Goal: Task Accomplishment & Management: Manage account settings

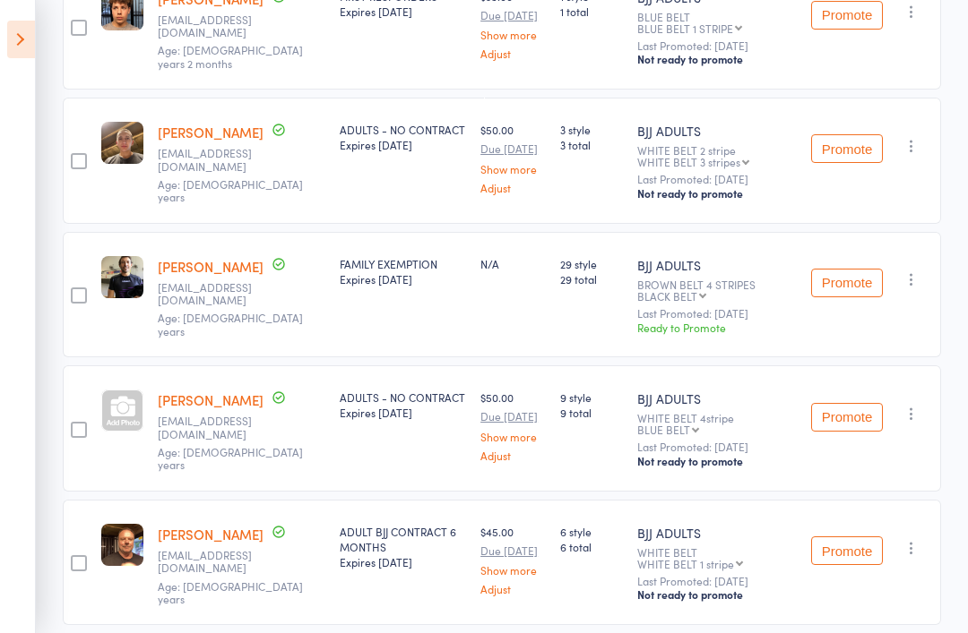
scroll to position [536, 0]
click at [22, 31] on icon at bounding box center [21, 40] width 28 height 38
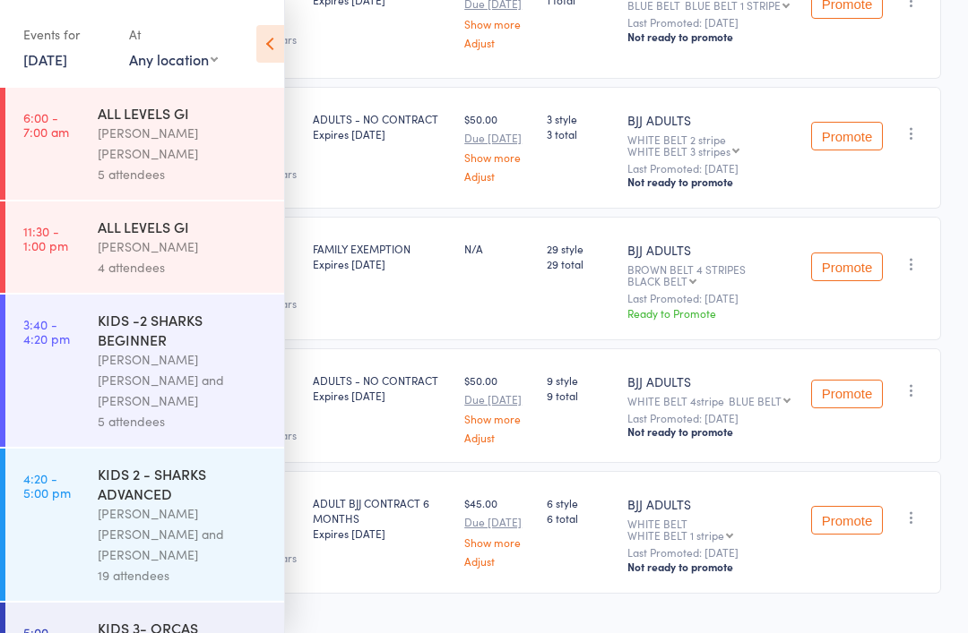
click at [51, 41] on div "Events for" at bounding box center [67, 35] width 88 height 30
click at [65, 69] on link "[DATE]" at bounding box center [45, 59] width 44 height 20
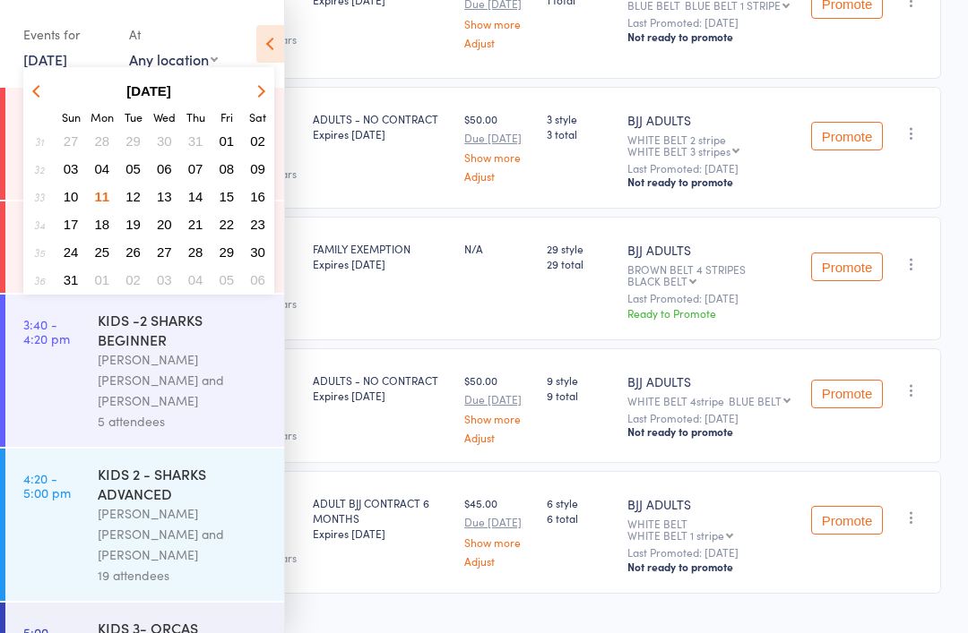
click at [120, 202] on button "12" at bounding box center [133, 197] width 28 height 24
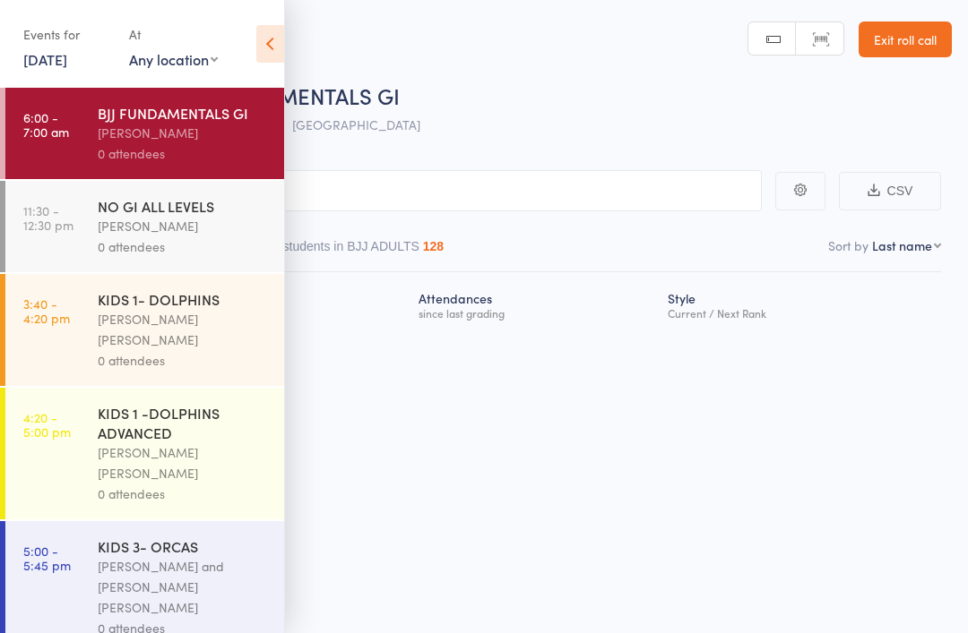
click at [131, 142] on div "[PERSON_NAME]" at bounding box center [183, 133] width 171 height 21
click at [258, 39] on icon at bounding box center [270, 44] width 28 height 38
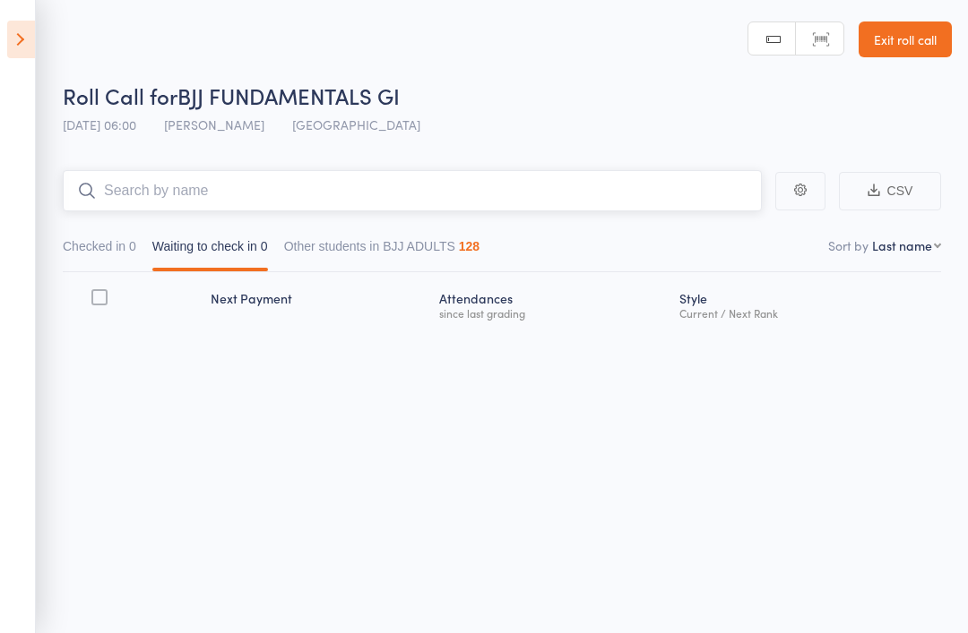
click at [264, 190] on input "search" at bounding box center [412, 190] width 699 height 41
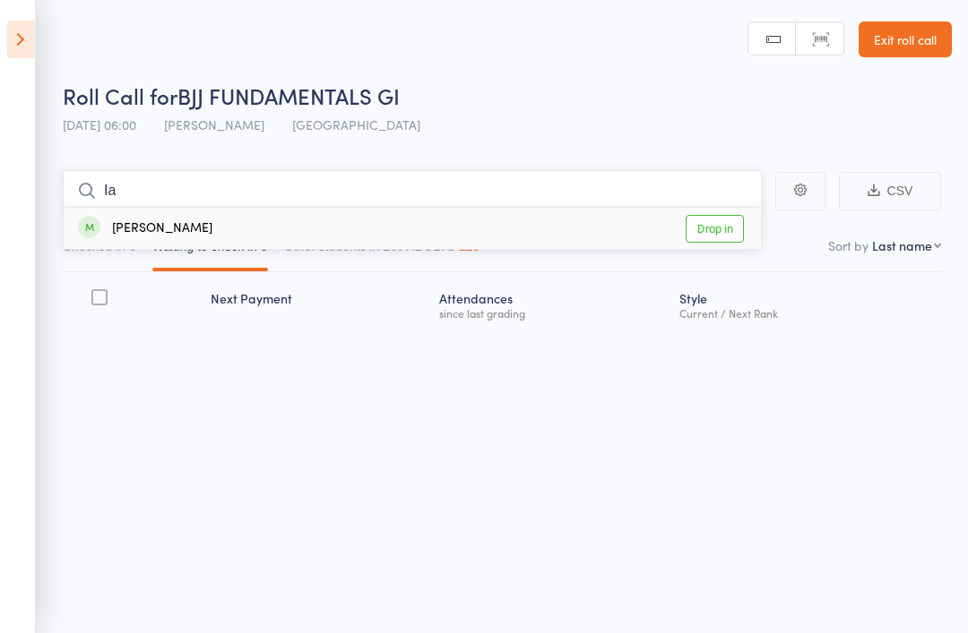
type input "Ia"
click at [162, 230] on div "[PERSON_NAME]" at bounding box center [145, 229] width 134 height 21
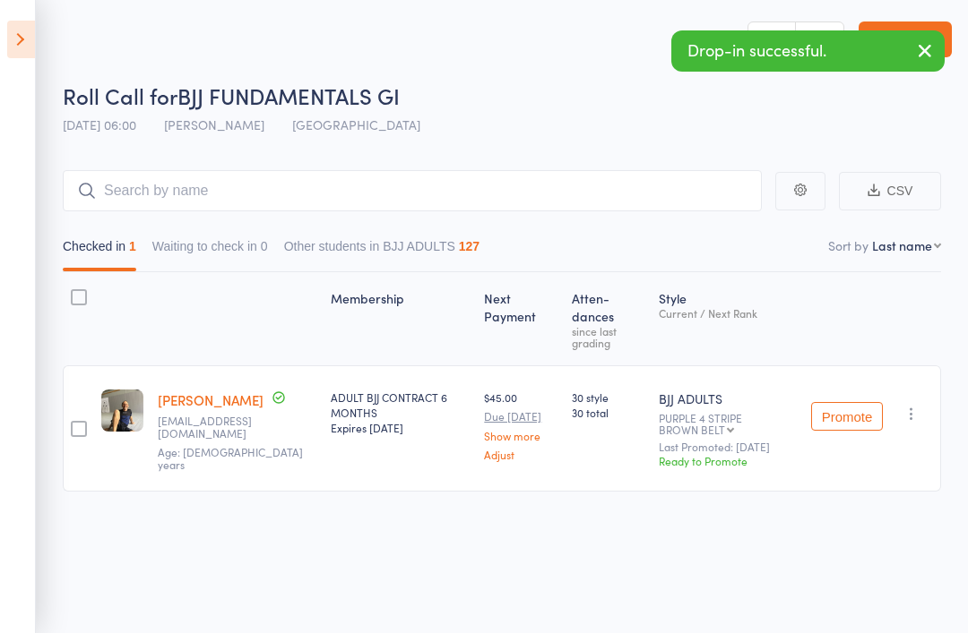
click at [468, 108] on div "Roll Call for BJJ FUNDAMENTALS GI" at bounding box center [507, 96] width 889 height 30
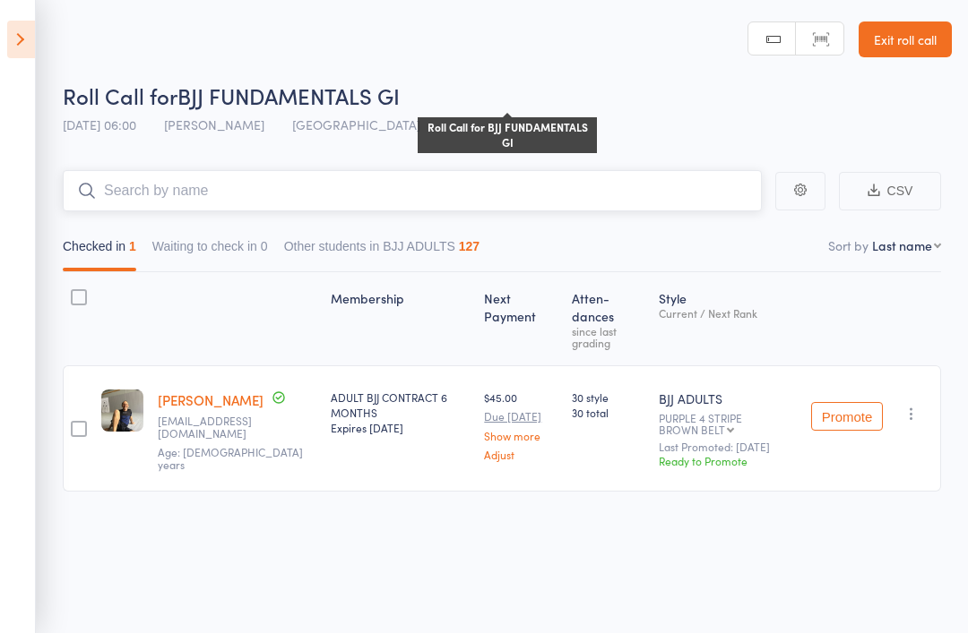
click at [156, 180] on input "search" at bounding box center [412, 190] width 699 height 41
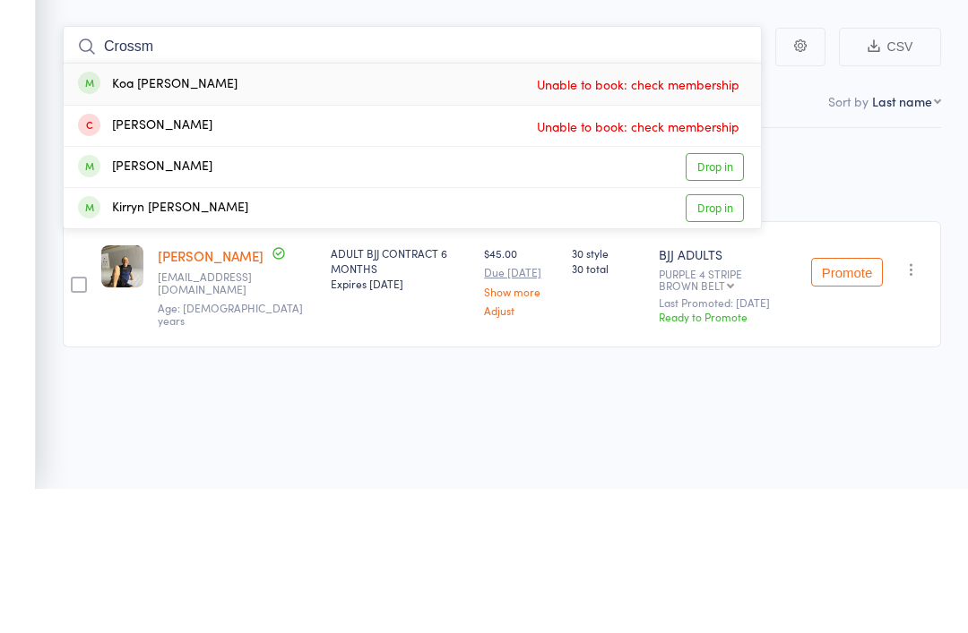
type input "Crossm"
click at [702, 297] on link "Drop in" at bounding box center [714, 311] width 58 height 28
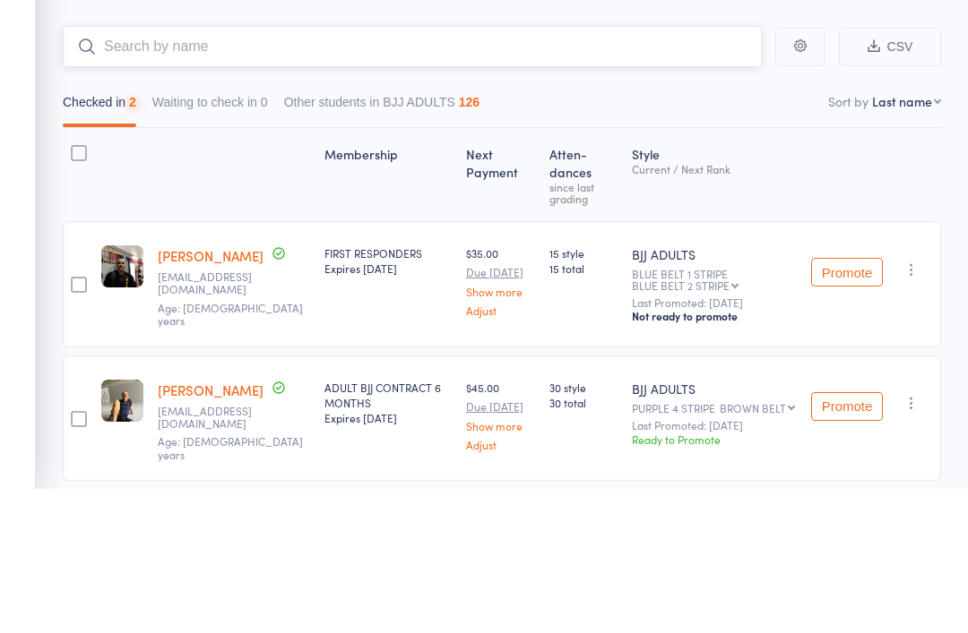
click at [161, 170] on input "search" at bounding box center [412, 190] width 699 height 41
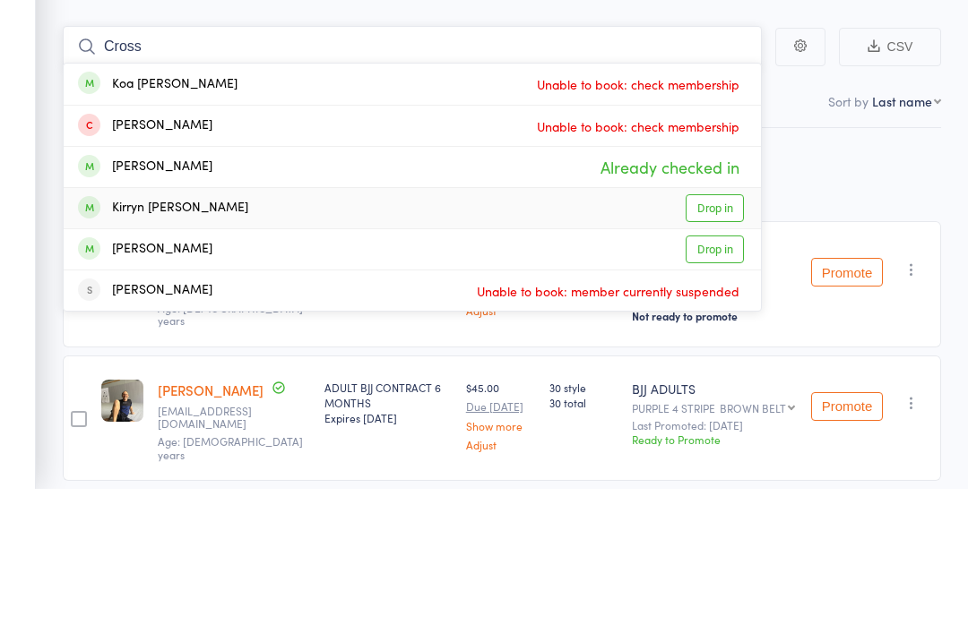
type input "Cross"
click at [740, 339] on link "Drop in" at bounding box center [714, 353] width 58 height 28
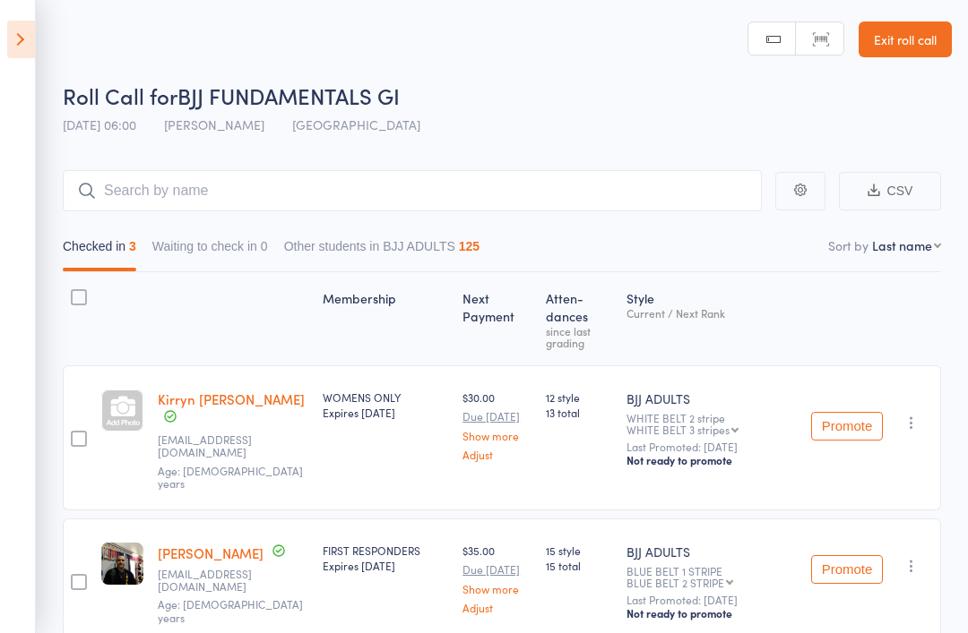
click at [26, 36] on icon at bounding box center [21, 40] width 28 height 38
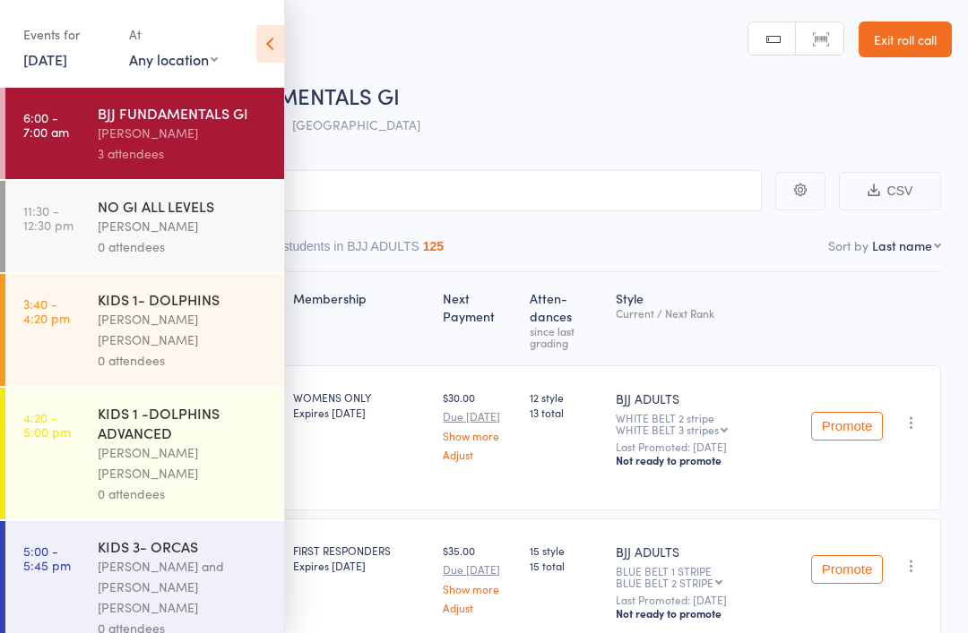
click at [67, 61] on link "[DATE]" at bounding box center [45, 59] width 44 height 20
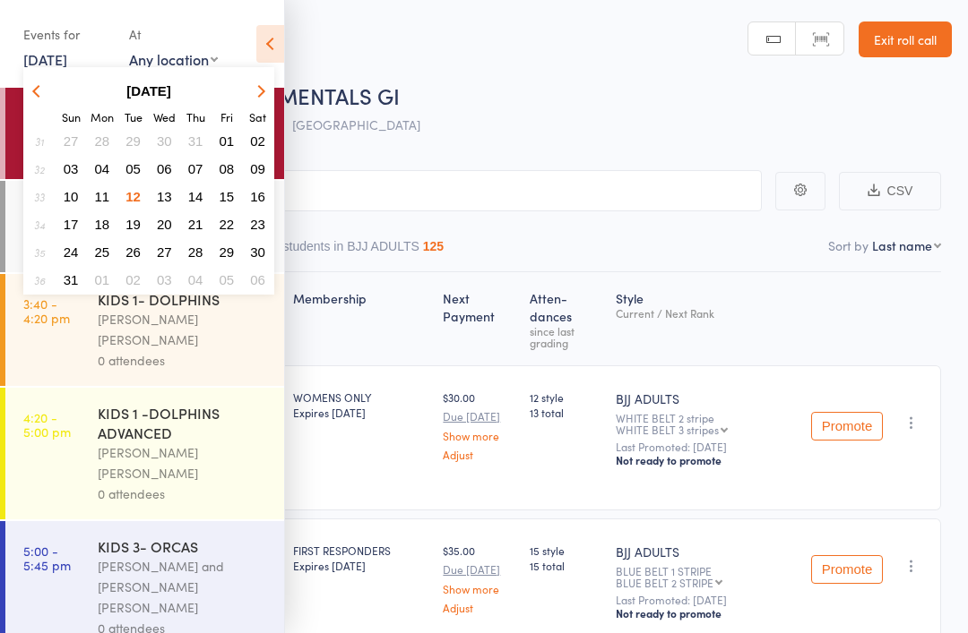
click at [186, 165] on button "07" at bounding box center [196, 169] width 28 height 24
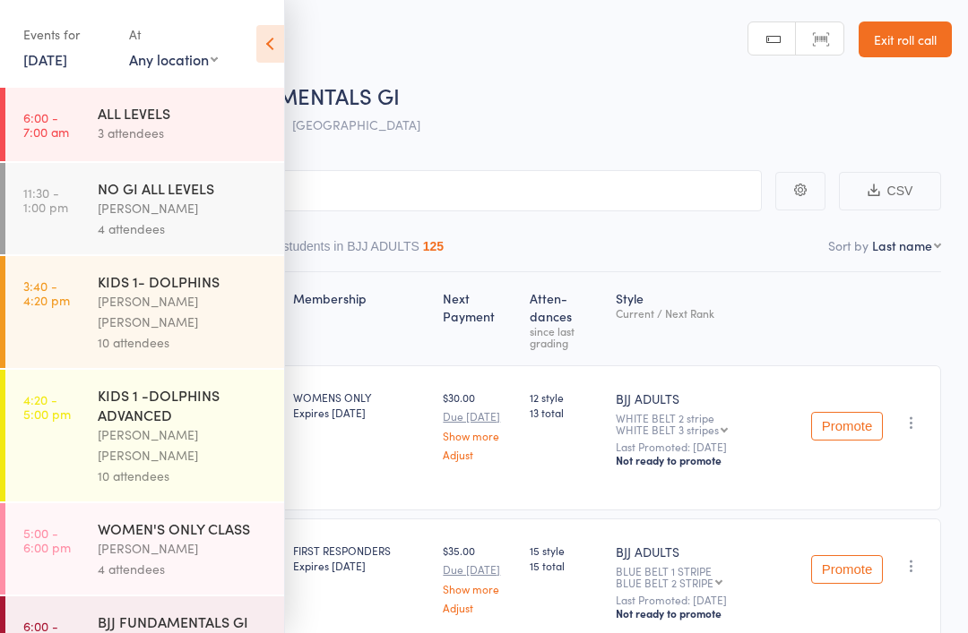
click at [138, 122] on div "ALL LEVELS" at bounding box center [183, 113] width 171 height 20
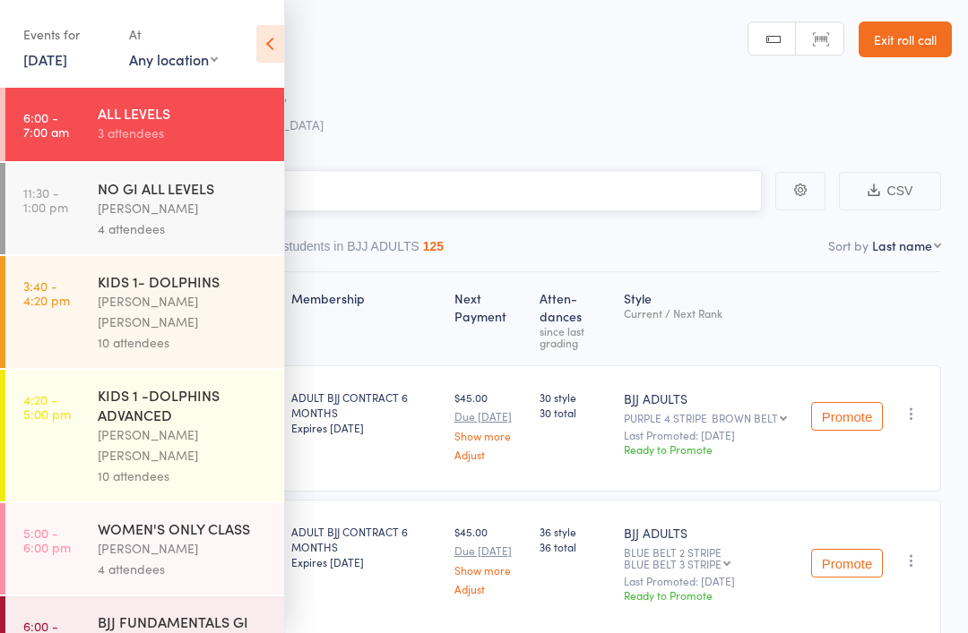
click at [356, 202] on input "search" at bounding box center [394, 190] width 735 height 41
type input "Terr"
click at [713, 222] on link "Drop in" at bounding box center [714, 229] width 58 height 28
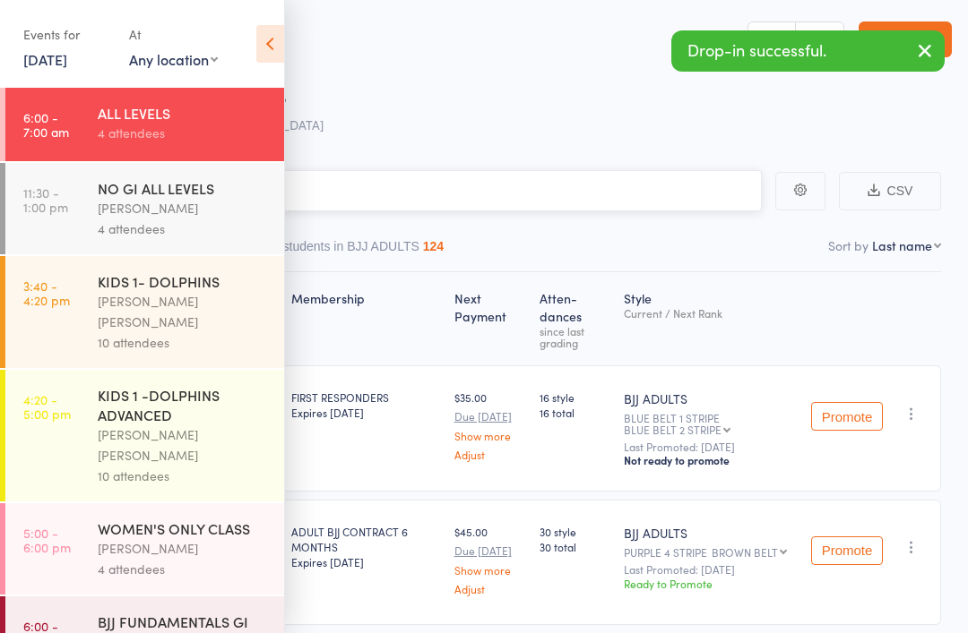
click at [364, 185] on input "search" at bounding box center [394, 190] width 735 height 41
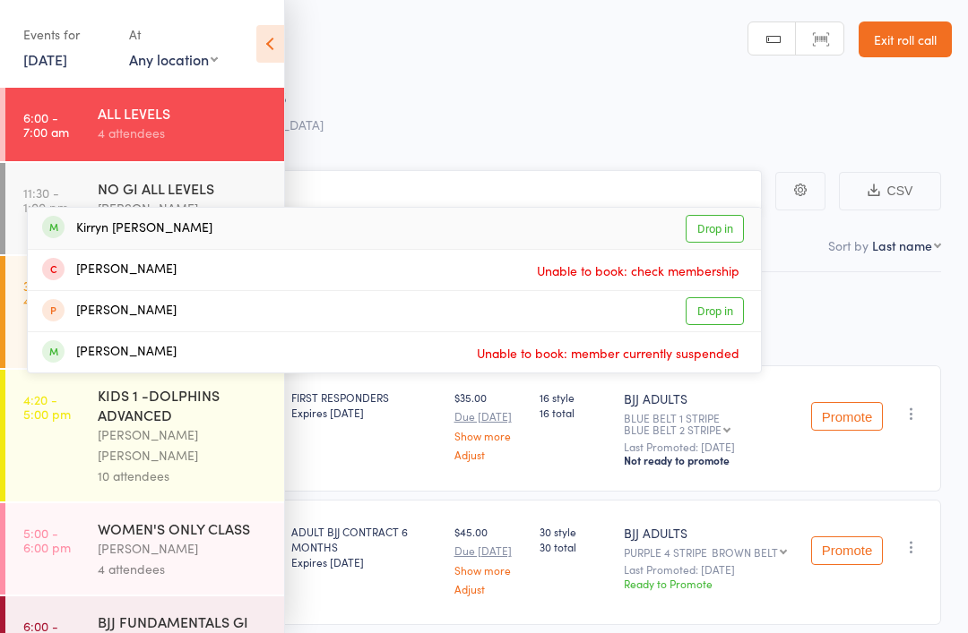
type input "Kirr"
click at [707, 229] on link "Drop in" at bounding box center [714, 229] width 58 height 28
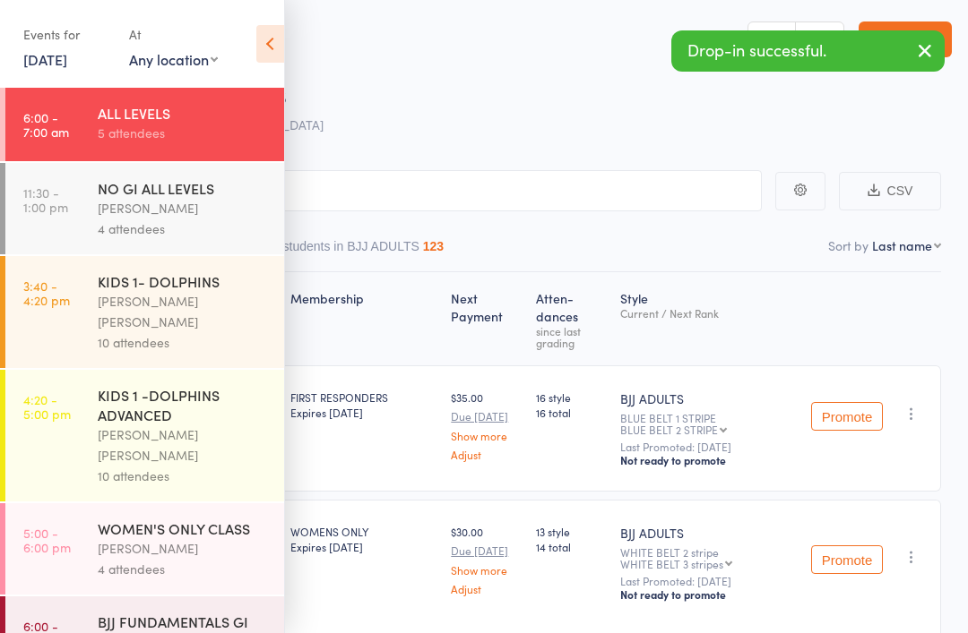
click at [67, 62] on link "[DATE]" at bounding box center [45, 59] width 44 height 20
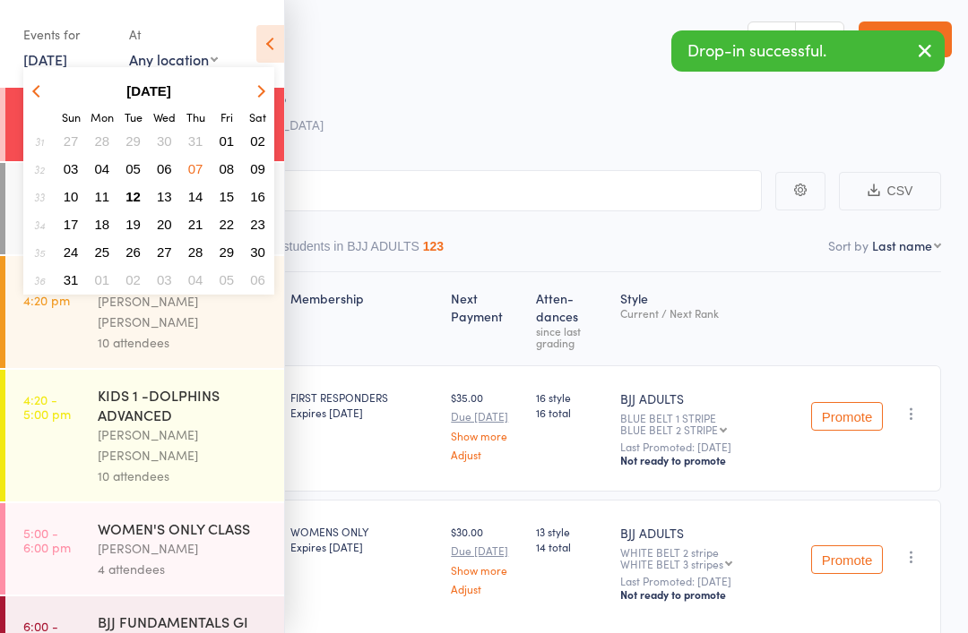
click at [136, 186] on button "12" at bounding box center [133, 197] width 28 height 24
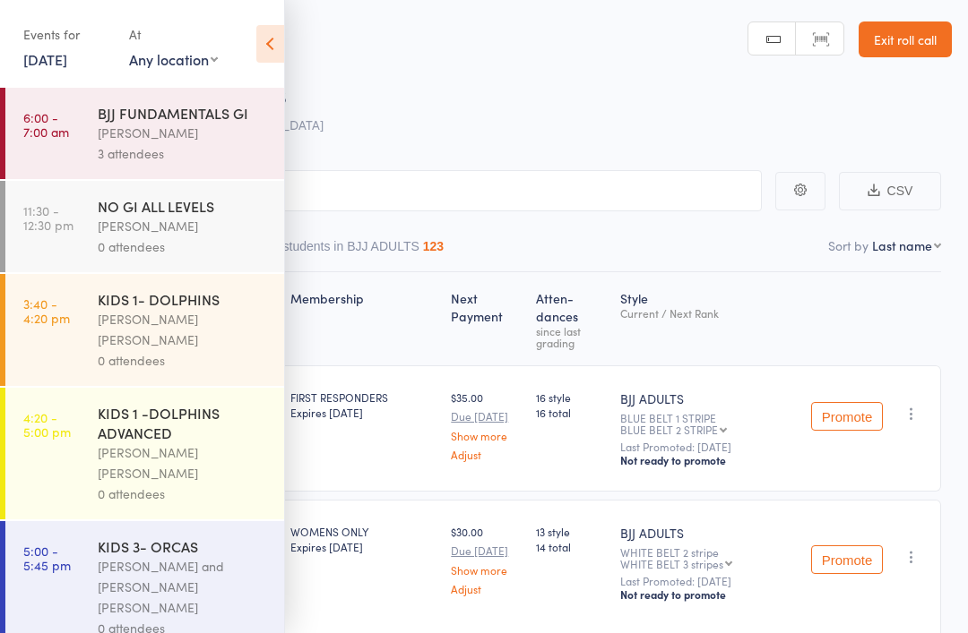
click at [270, 39] on icon at bounding box center [270, 44] width 28 height 38
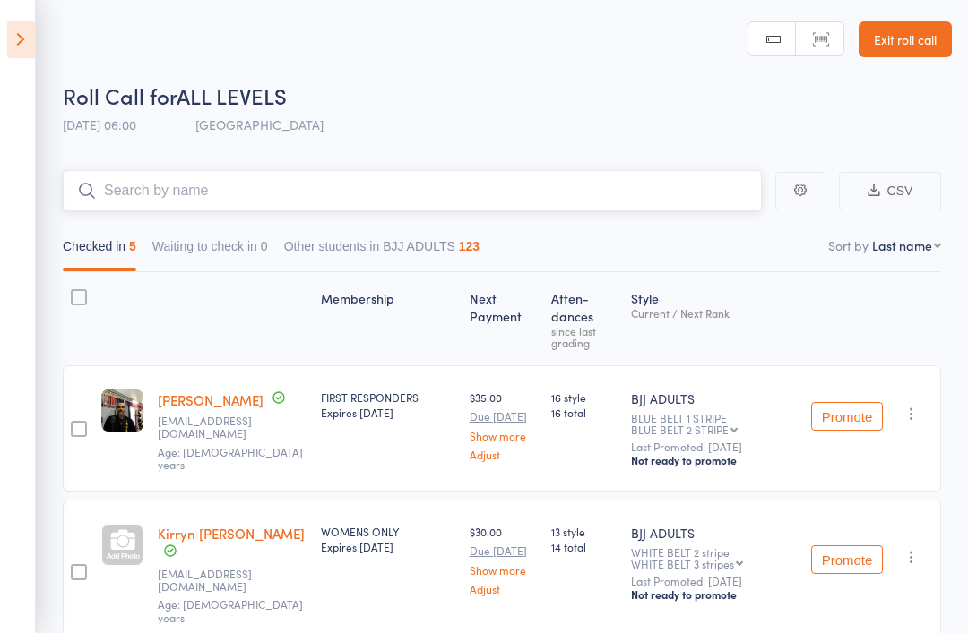
click at [342, 185] on input "search" at bounding box center [412, 190] width 699 height 41
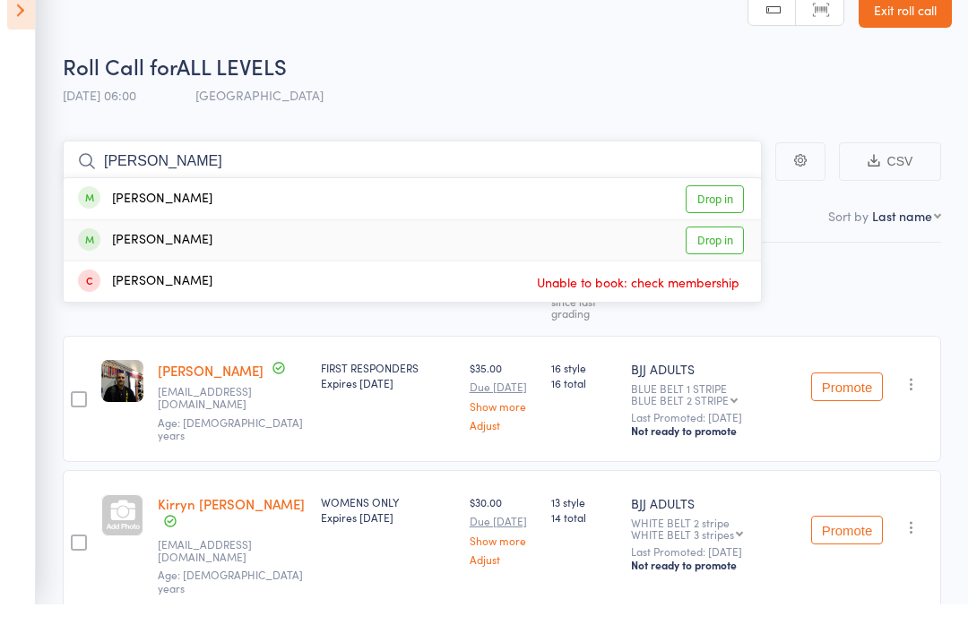
type input "[PERSON_NAME]"
click at [714, 256] on link "Drop in" at bounding box center [714, 270] width 58 height 28
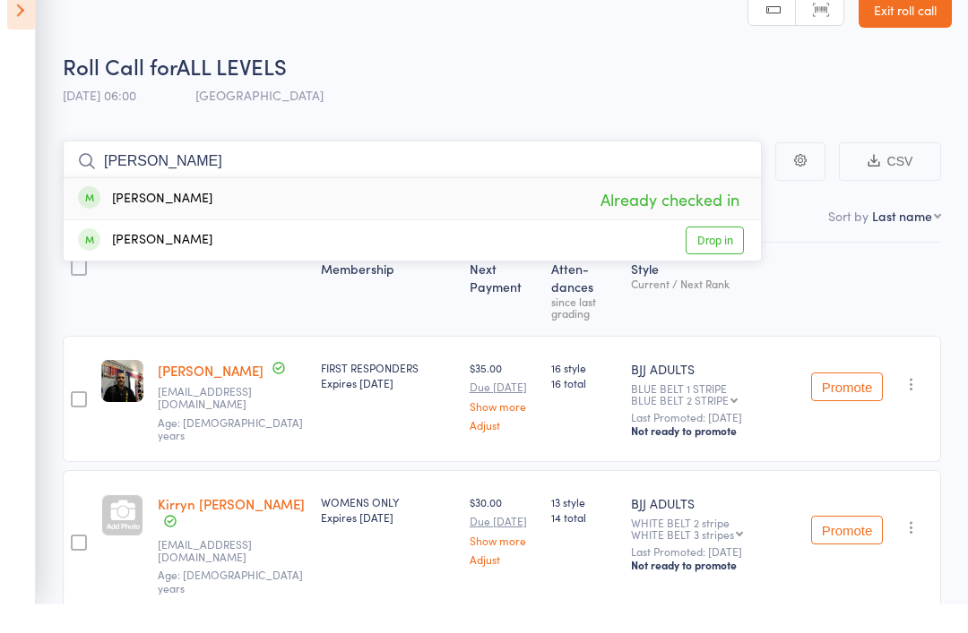
type input "[PERSON_NAME]"
click at [159, 219] on div "[PERSON_NAME]" at bounding box center [145, 229] width 134 height 21
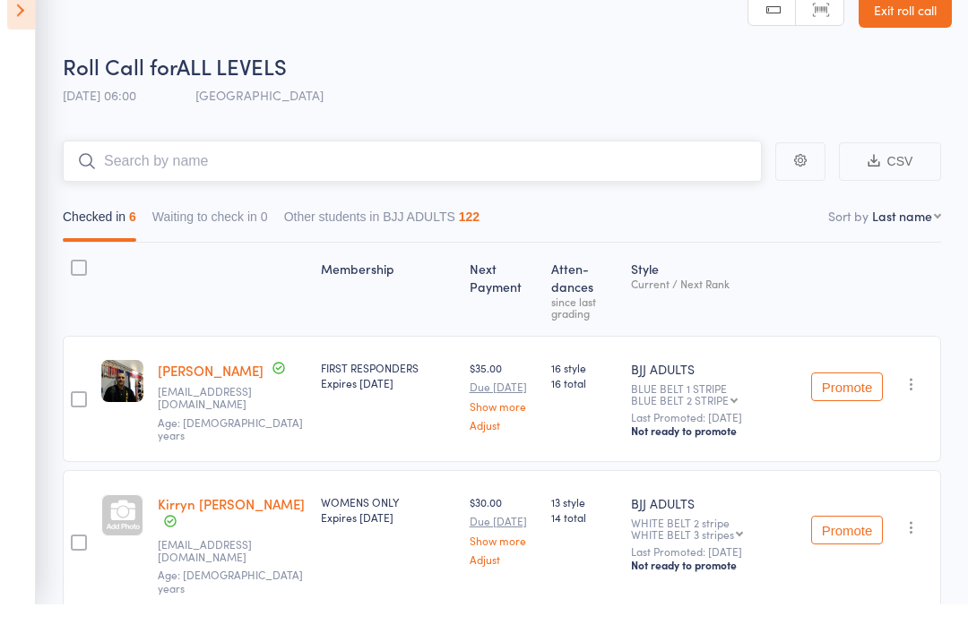
scroll to position [30, 0]
click at [171, 161] on input "search" at bounding box center [412, 161] width 699 height 41
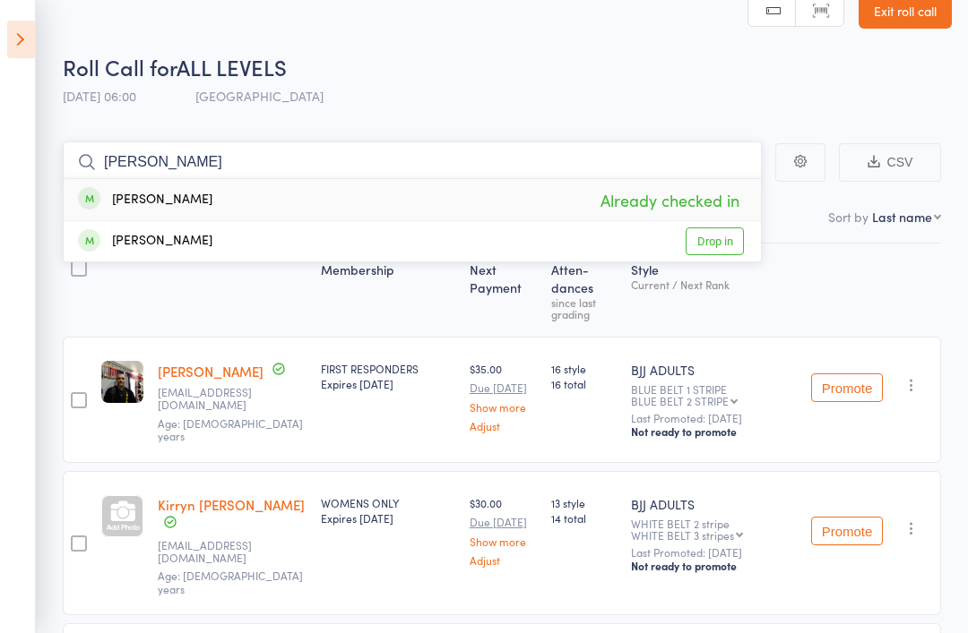
type input "[PERSON_NAME]"
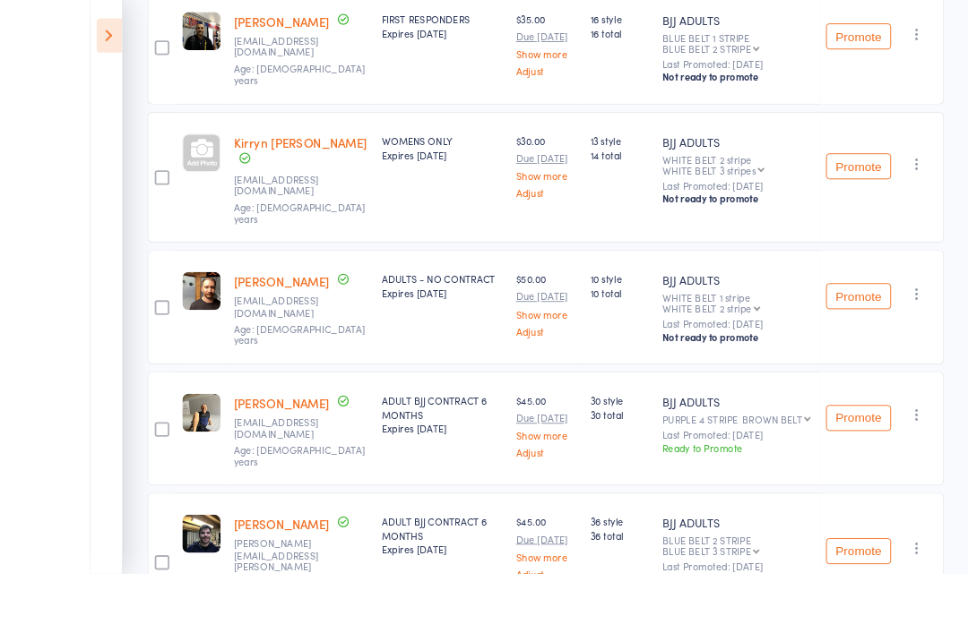
scroll to position [468, 0]
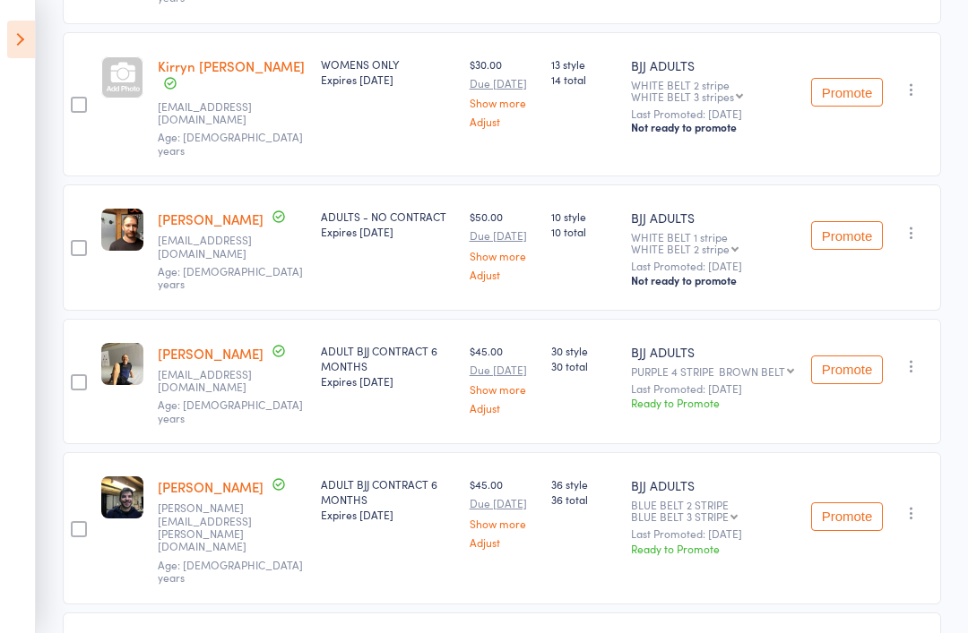
click at [909, 503] on button "button" at bounding box center [911, 514] width 22 height 22
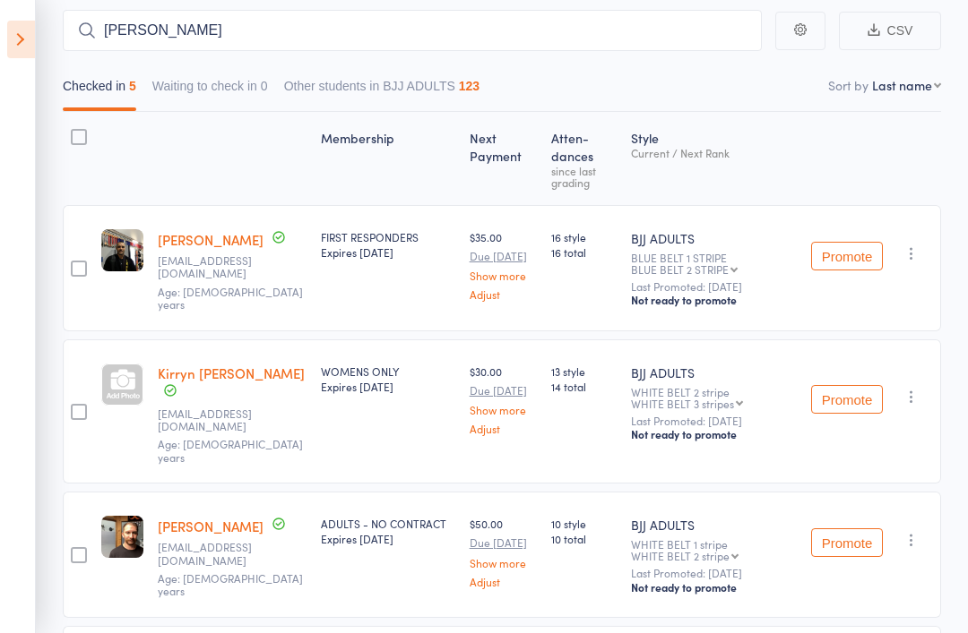
scroll to position [161, 0]
